Goal: Navigation & Orientation: Find specific page/section

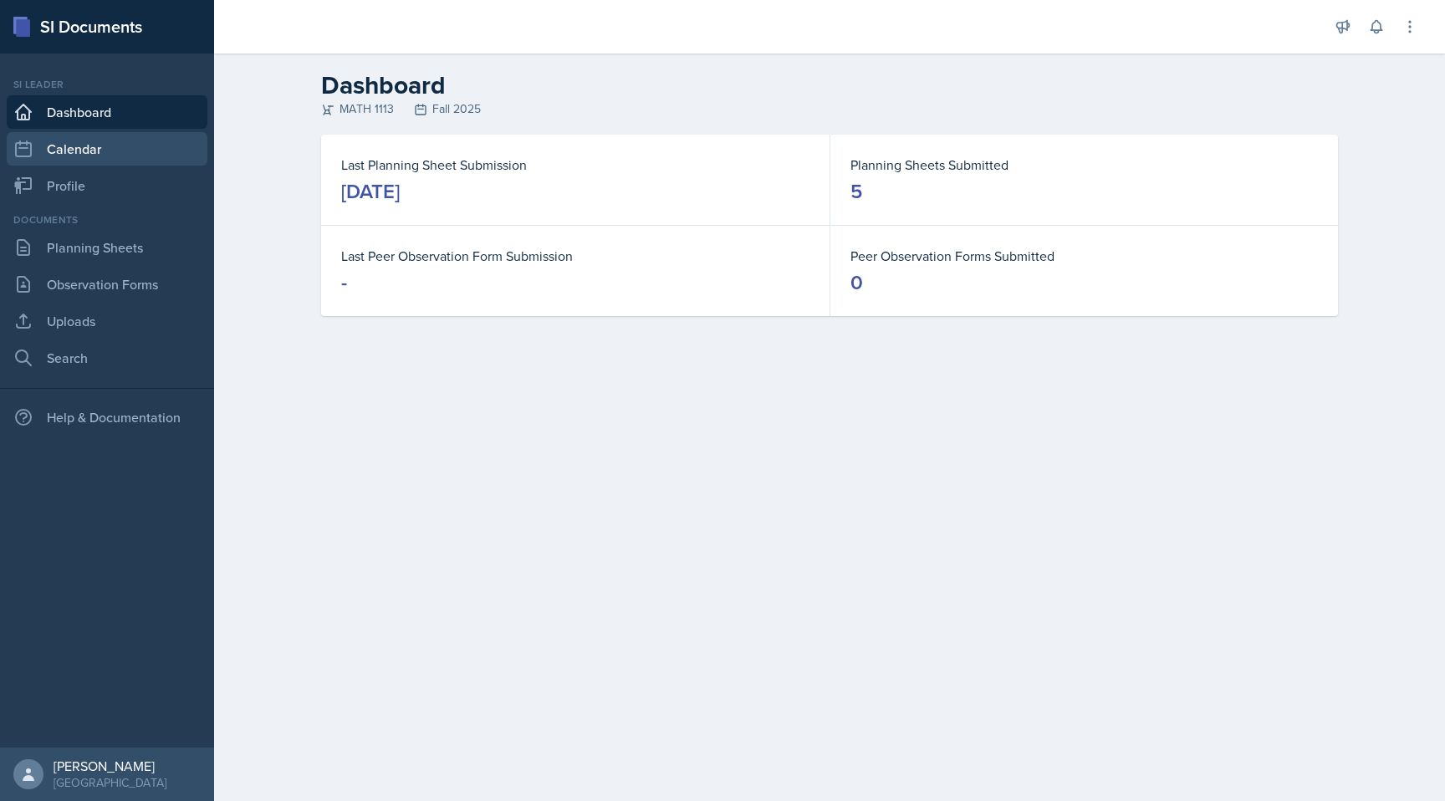
click at [94, 150] on link "Calendar" at bounding box center [107, 148] width 201 height 33
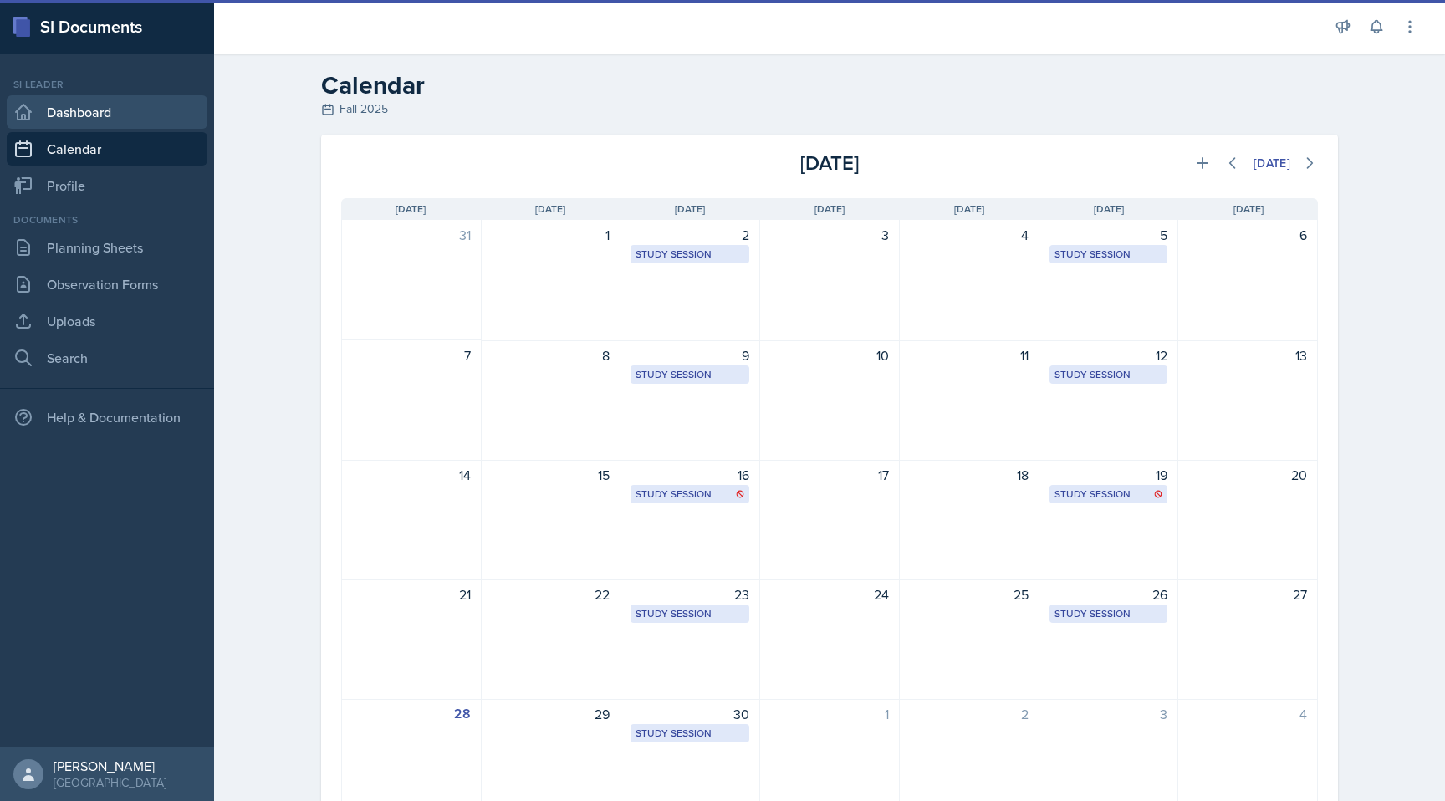
click at [92, 110] on link "Dashboard" at bounding box center [107, 111] width 201 height 33
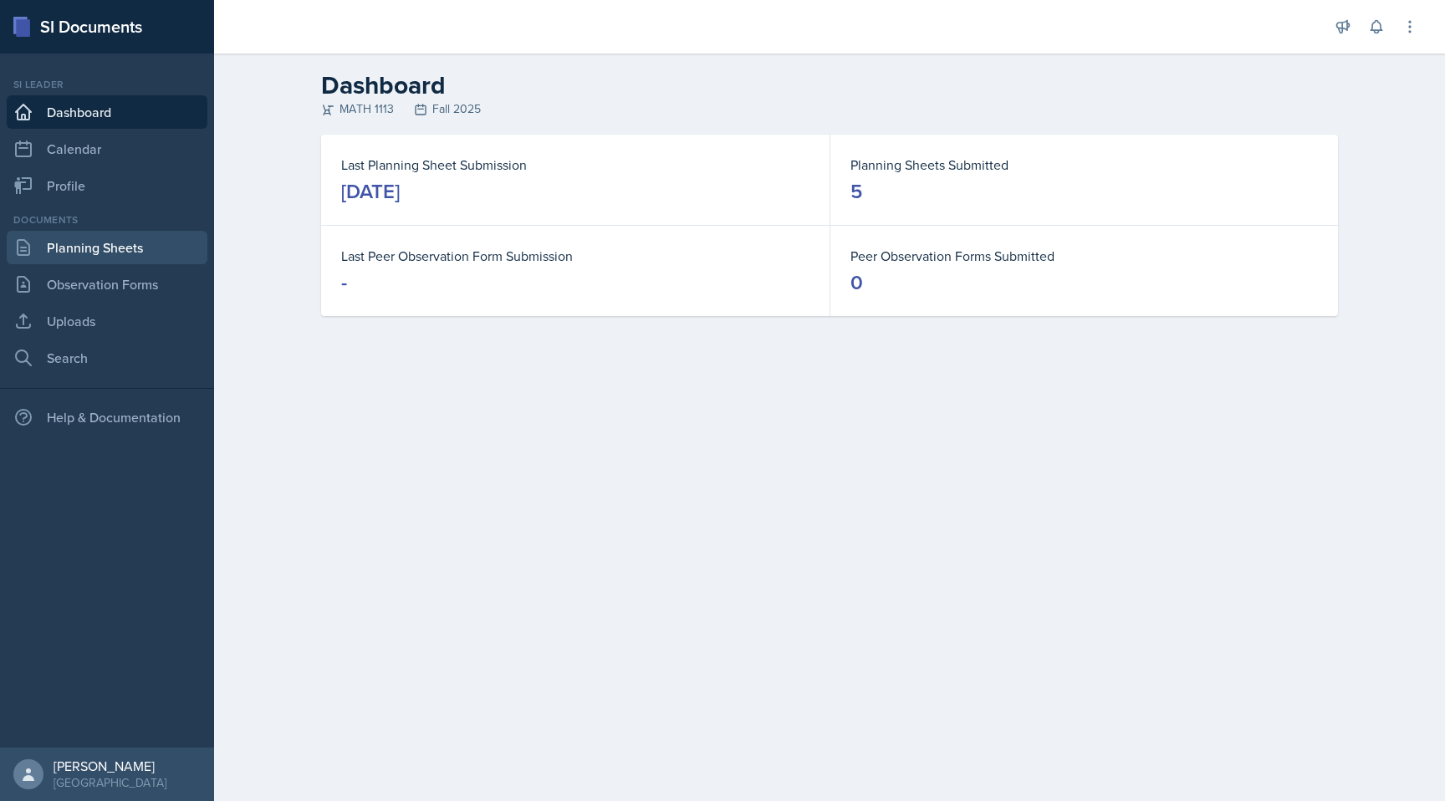
click at [105, 253] on link "Planning Sheets" at bounding box center [107, 247] width 201 height 33
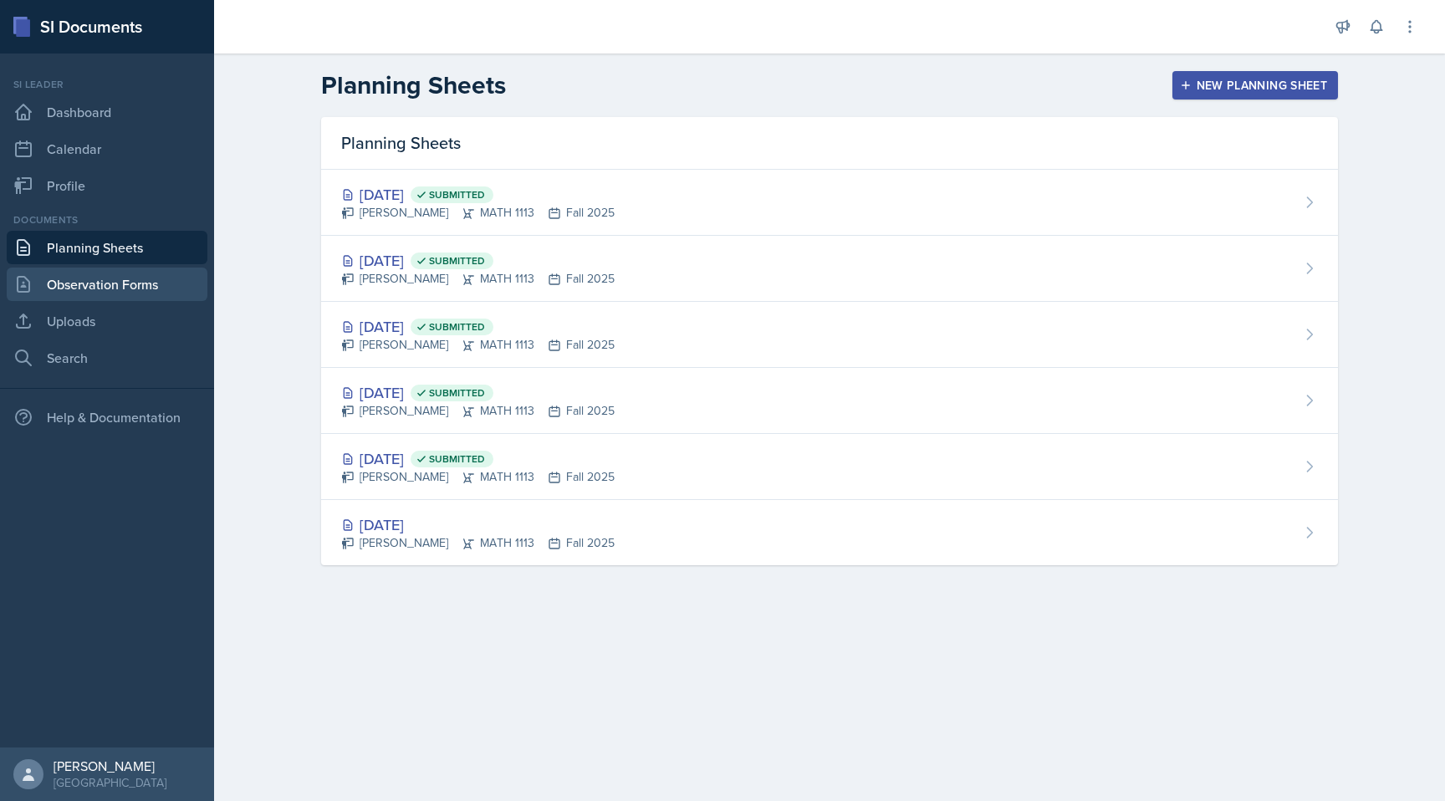
click at [146, 292] on link "Observation Forms" at bounding box center [107, 284] width 201 height 33
